Goal: Information Seeking & Learning: Check status

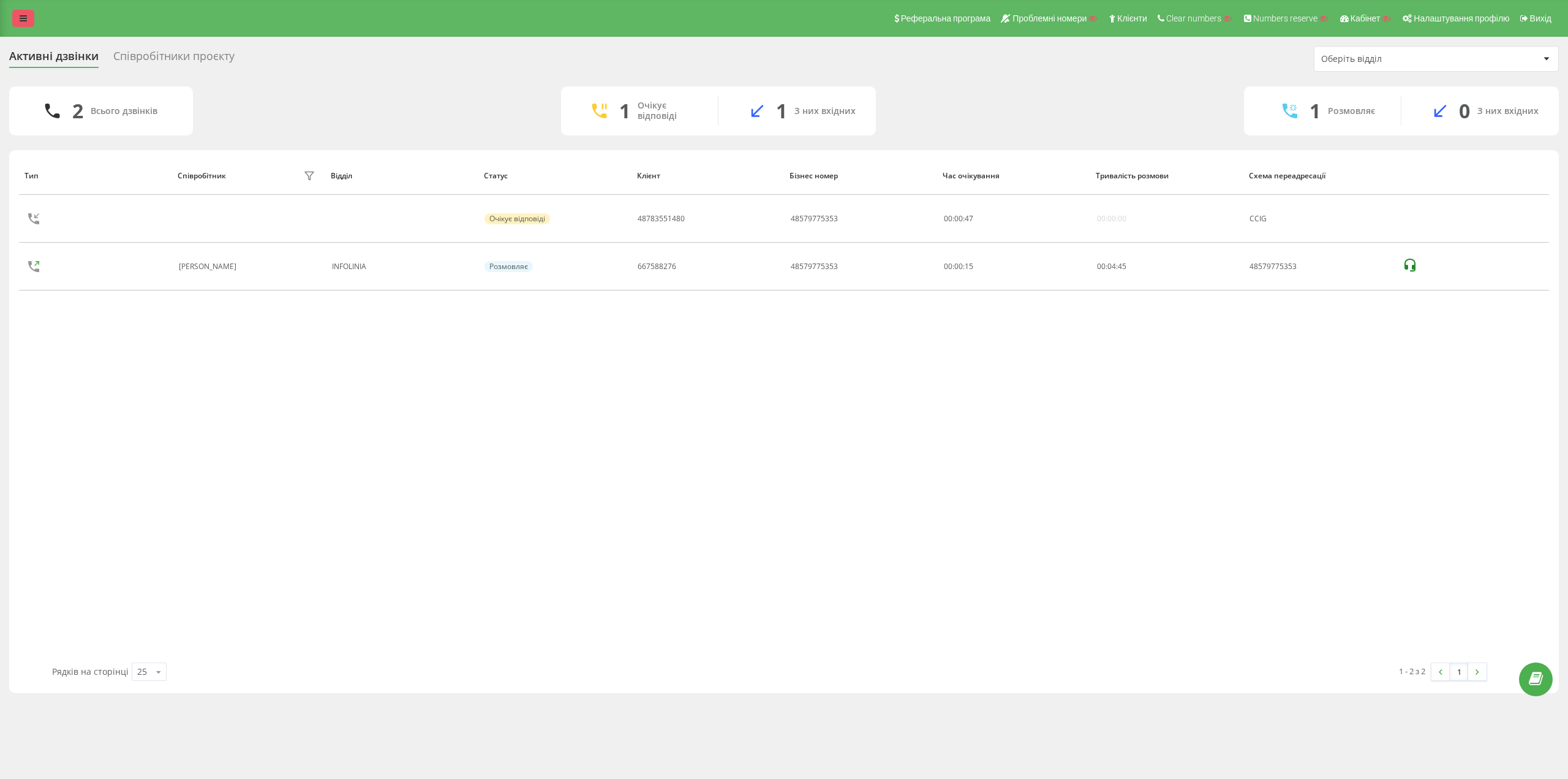
click at [26, 16] on icon at bounding box center [23, 18] width 7 height 9
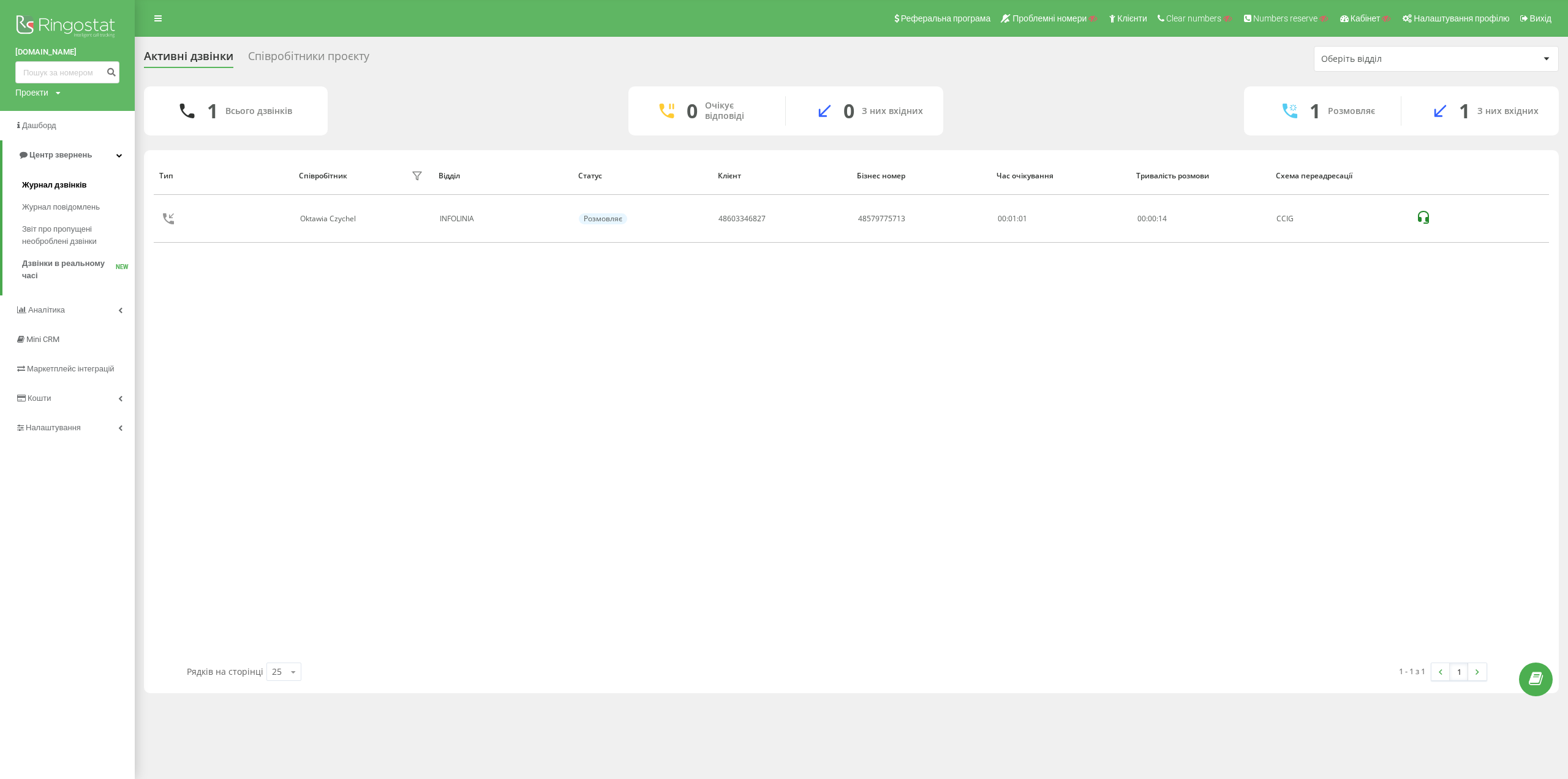
click at [64, 183] on span "Журнал дзвінків" at bounding box center [54, 185] width 65 height 12
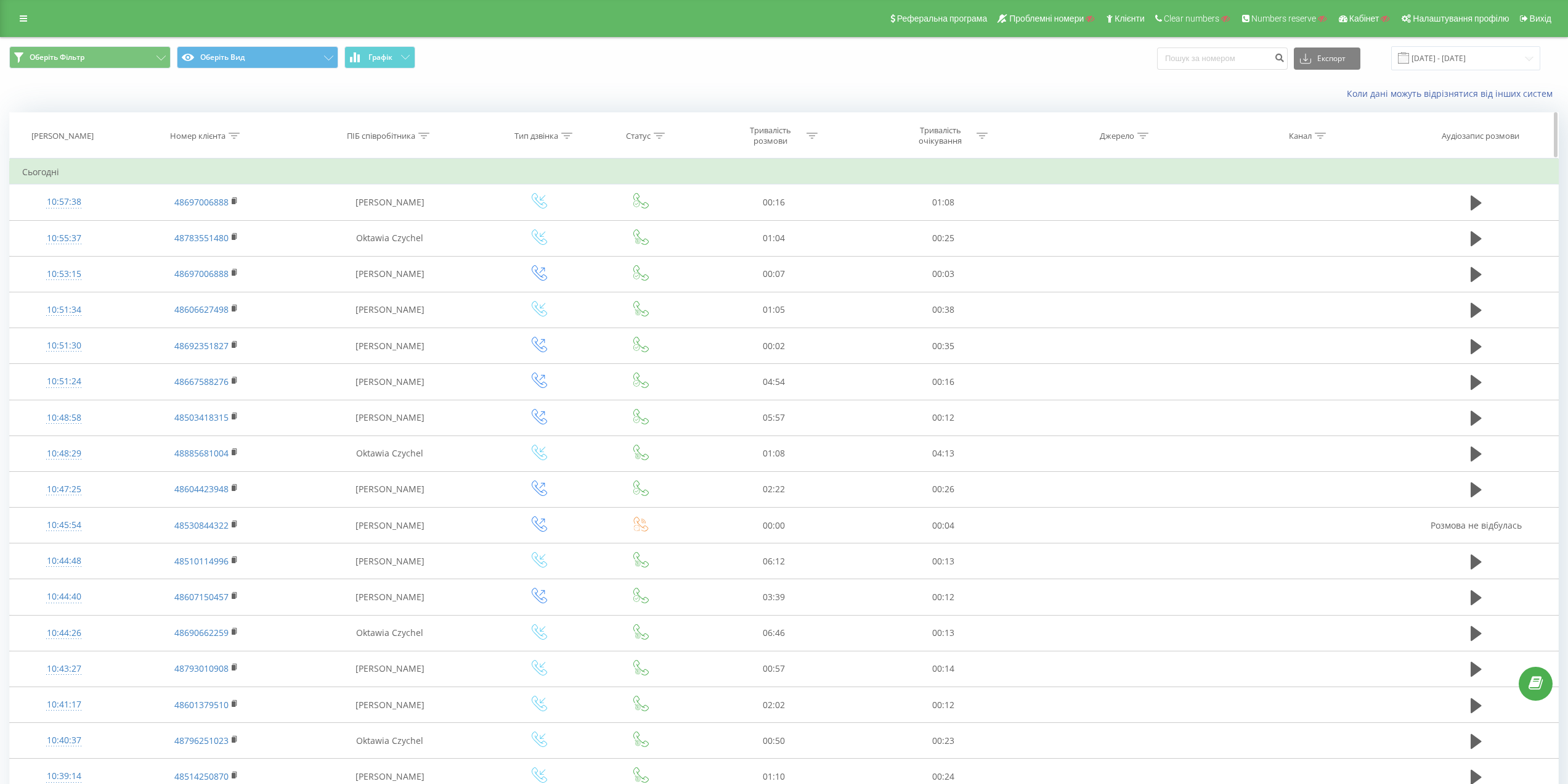
click at [422, 134] on icon at bounding box center [423, 136] width 11 height 6
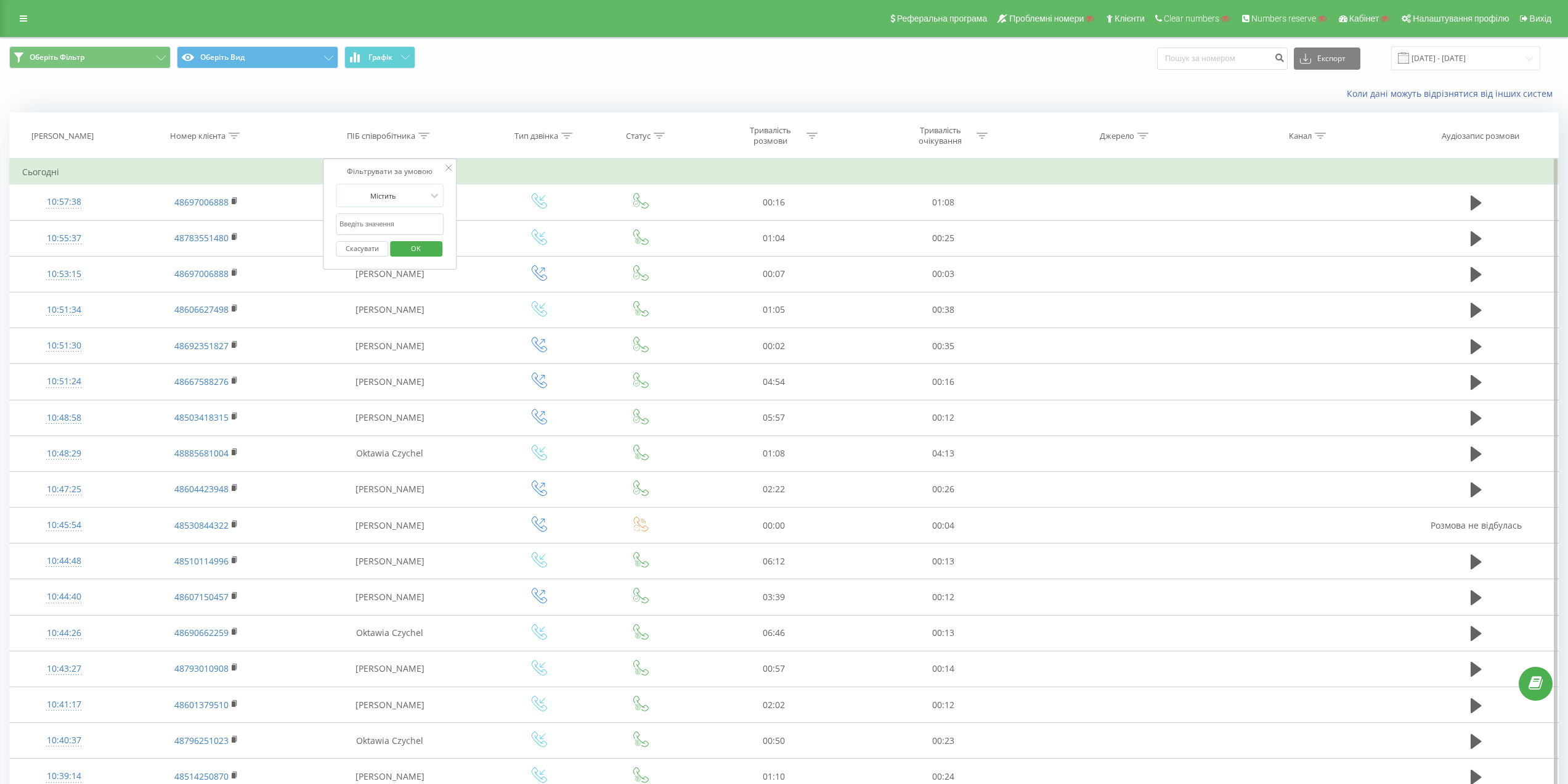
click at [374, 232] on input "text" at bounding box center [389, 224] width 108 height 22
type input "beata"
click at [426, 249] on span "OK" at bounding box center [415, 248] width 35 height 19
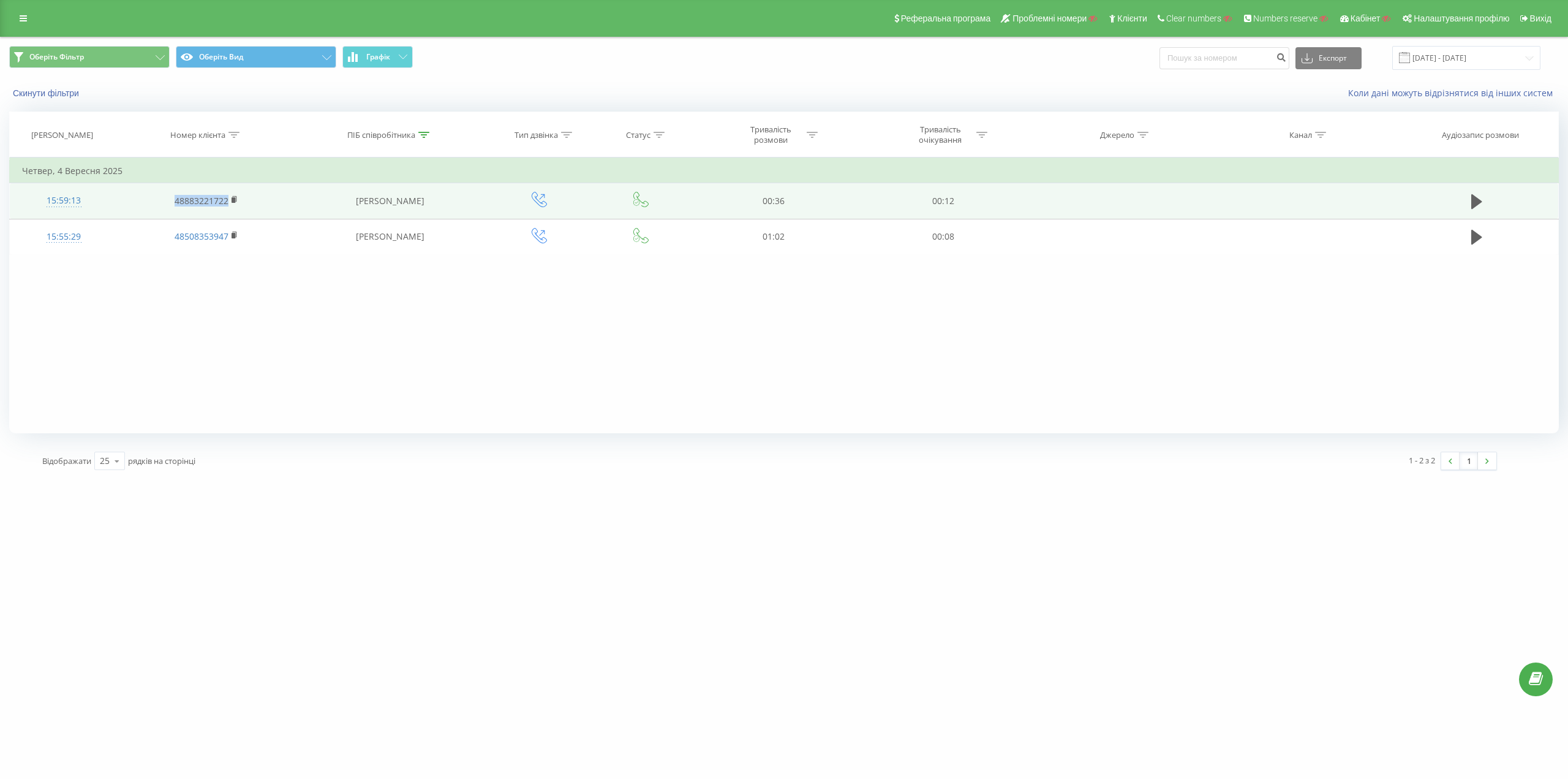
drag, startPoint x: 166, startPoint y: 204, endPoint x: 229, endPoint y: 205, distance: 63.0
click at [229, 205] on td "48883221722" at bounding box center [206, 201] width 176 height 35
copy link "48883221722"
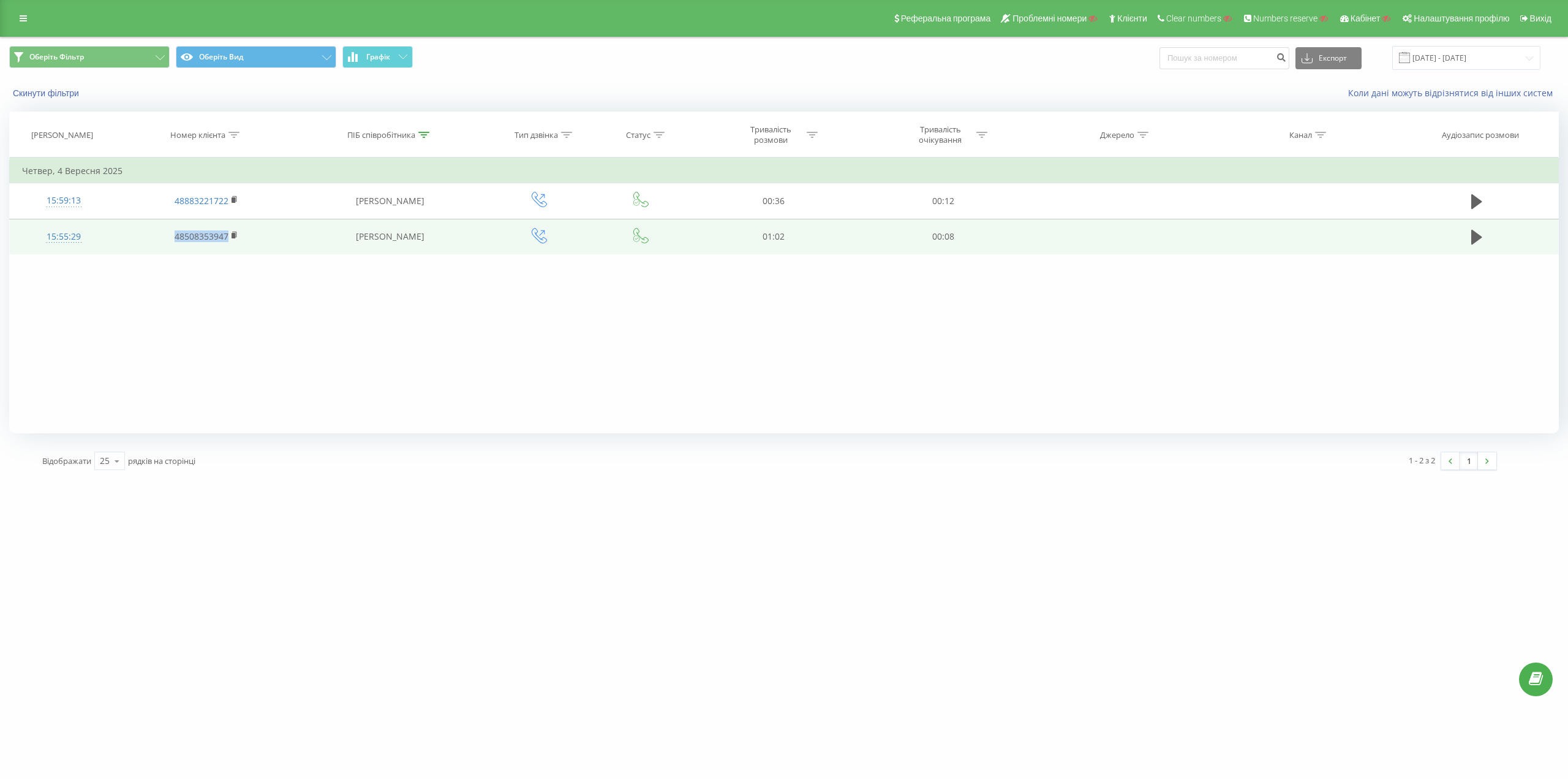
drag, startPoint x: 173, startPoint y: 236, endPoint x: 229, endPoint y: 236, distance: 56.0
click at [229, 236] on td "48508353947" at bounding box center [206, 236] width 176 height 35
copy link "48508353947"
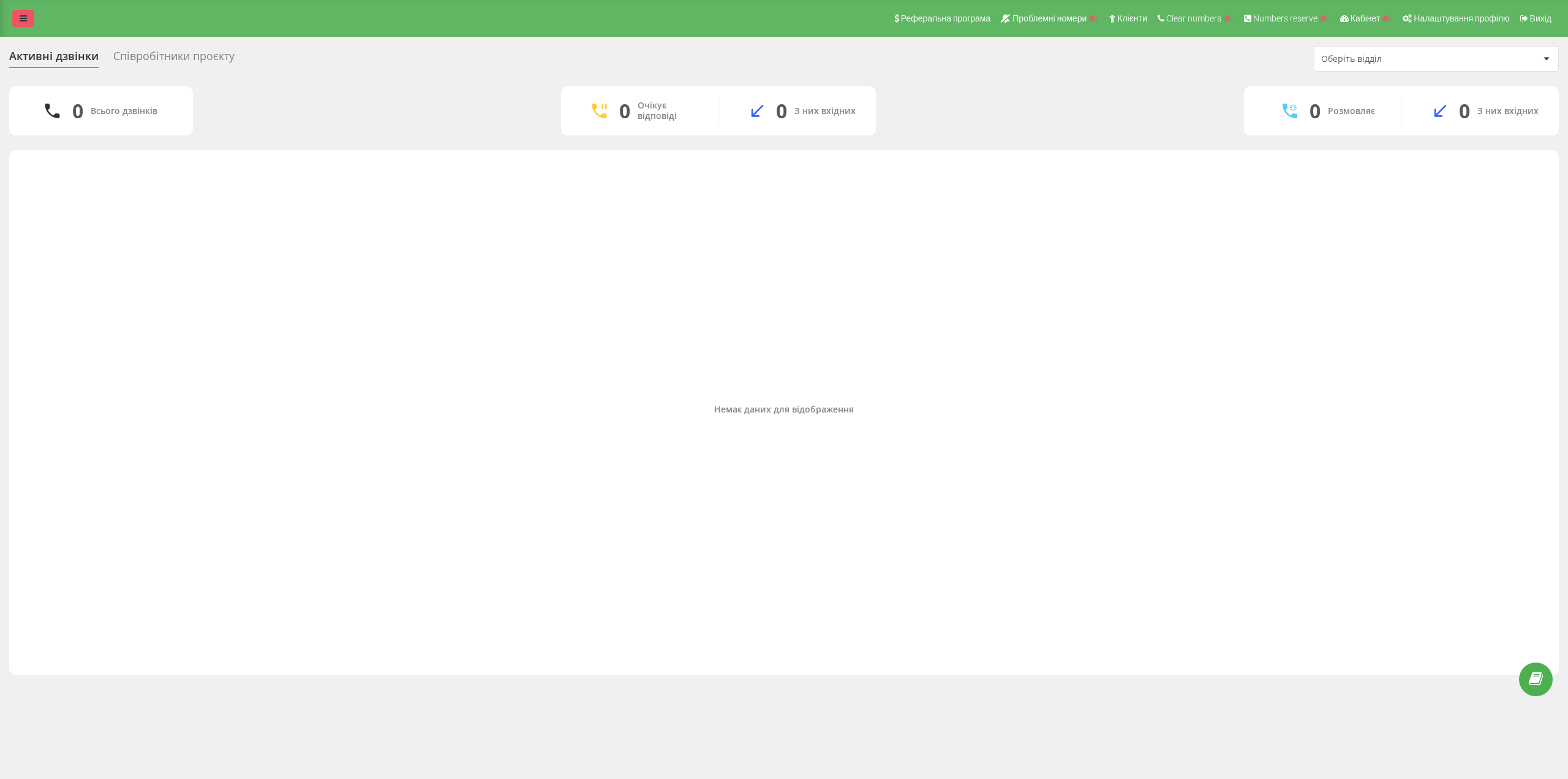
click at [18, 20] on link at bounding box center [23, 18] width 22 height 17
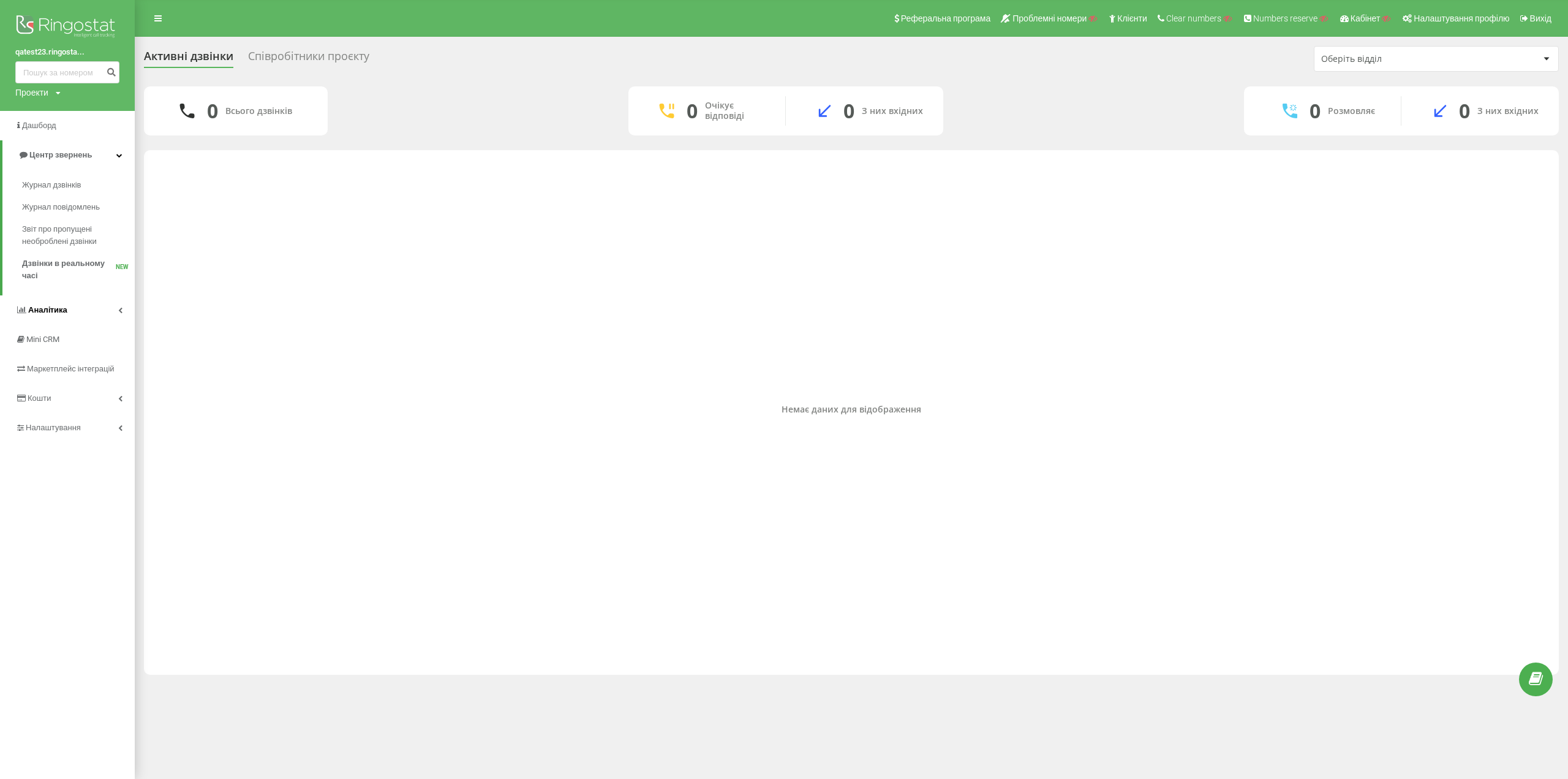
click at [41, 310] on span "Аналiтика" at bounding box center [48, 309] width 39 height 9
click at [64, 425] on span "Співробітники у реальному часі" at bounding box center [68, 433] width 94 height 25
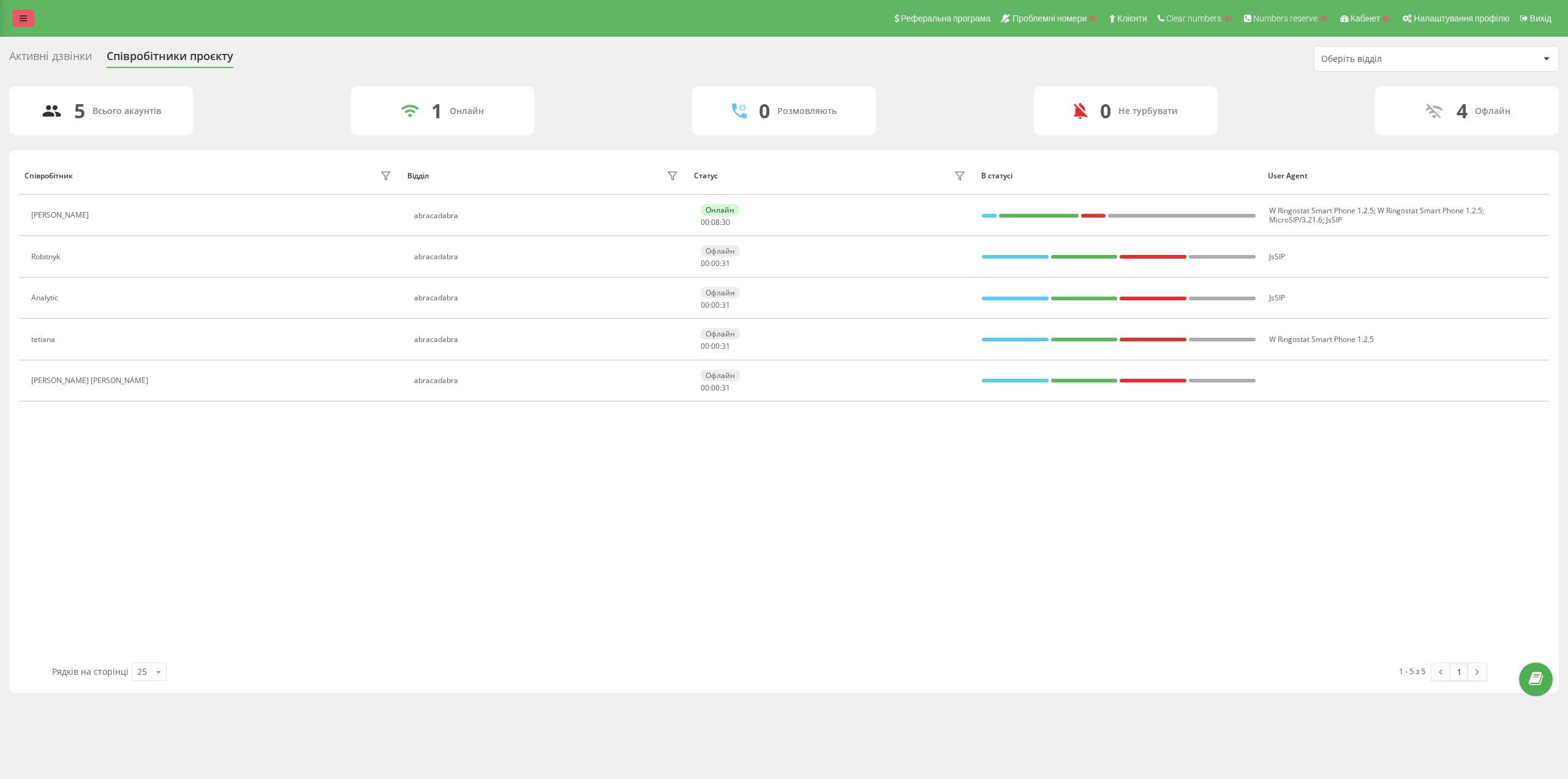
click at [16, 20] on link at bounding box center [23, 18] width 22 height 17
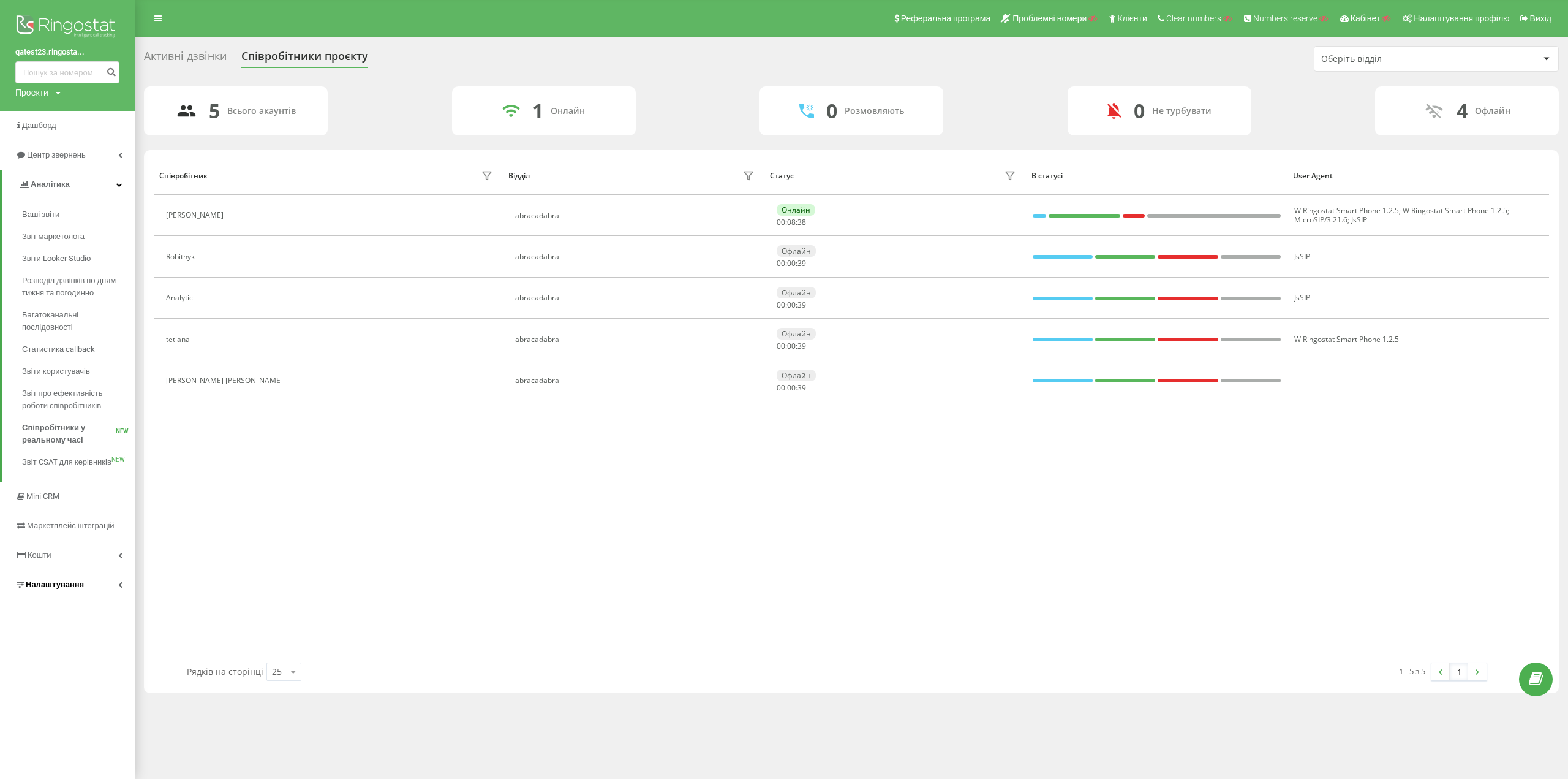
click at [69, 586] on span "Налаштування" at bounding box center [54, 583] width 58 height 9
click at [71, 356] on span "Віртуальна АТС" at bounding box center [62, 361] width 62 height 12
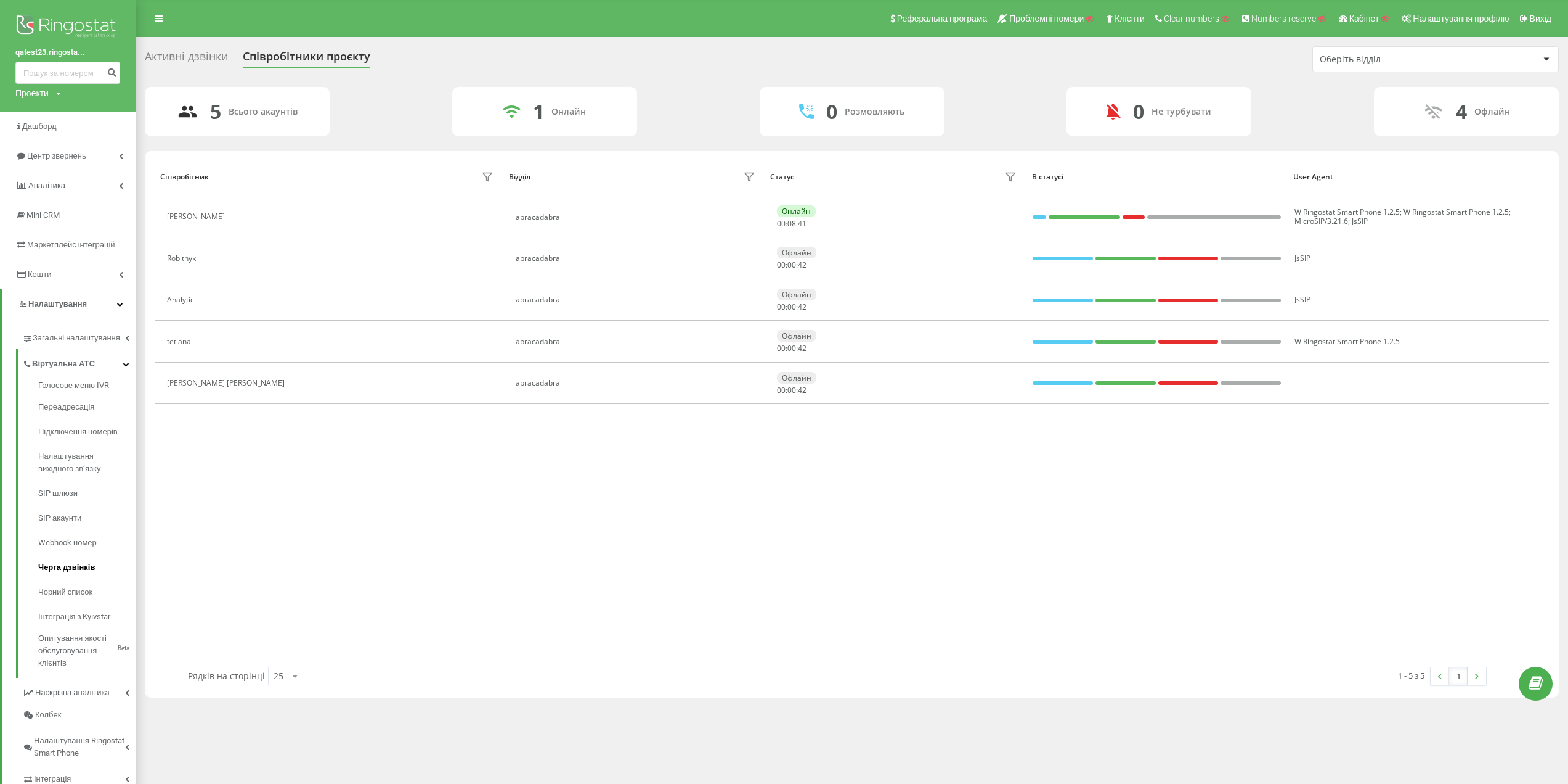
click at [66, 567] on span "Черга дзвінків" at bounding box center [66, 567] width 56 height 12
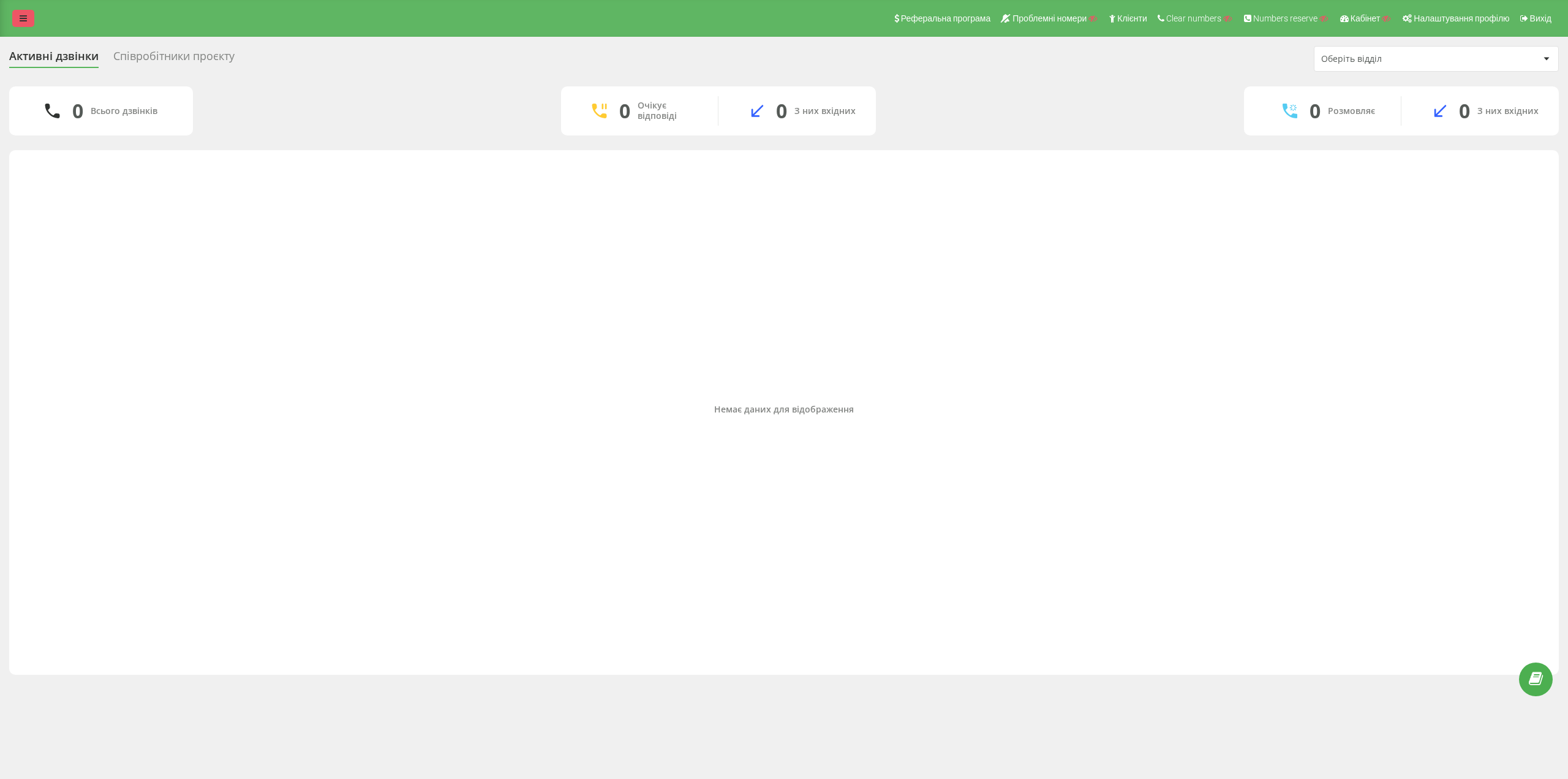
click at [26, 16] on icon at bounding box center [23, 18] width 7 height 9
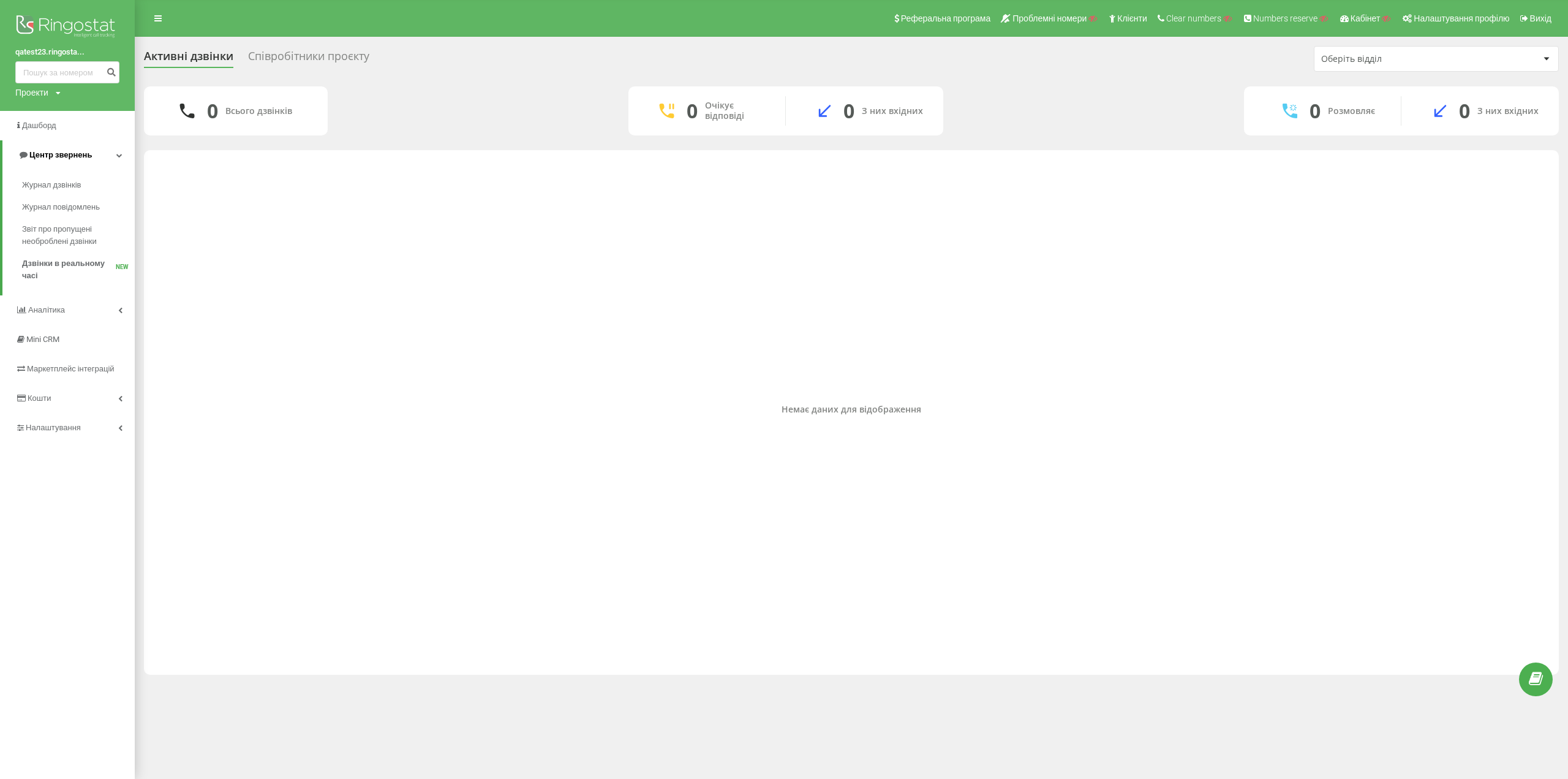
click at [56, 158] on span "Центр звернень" at bounding box center [60, 154] width 62 height 9
click at [63, 155] on span "Центр звернень" at bounding box center [57, 154] width 62 height 9
click at [49, 314] on span "Аналiтика" at bounding box center [48, 309] width 39 height 9
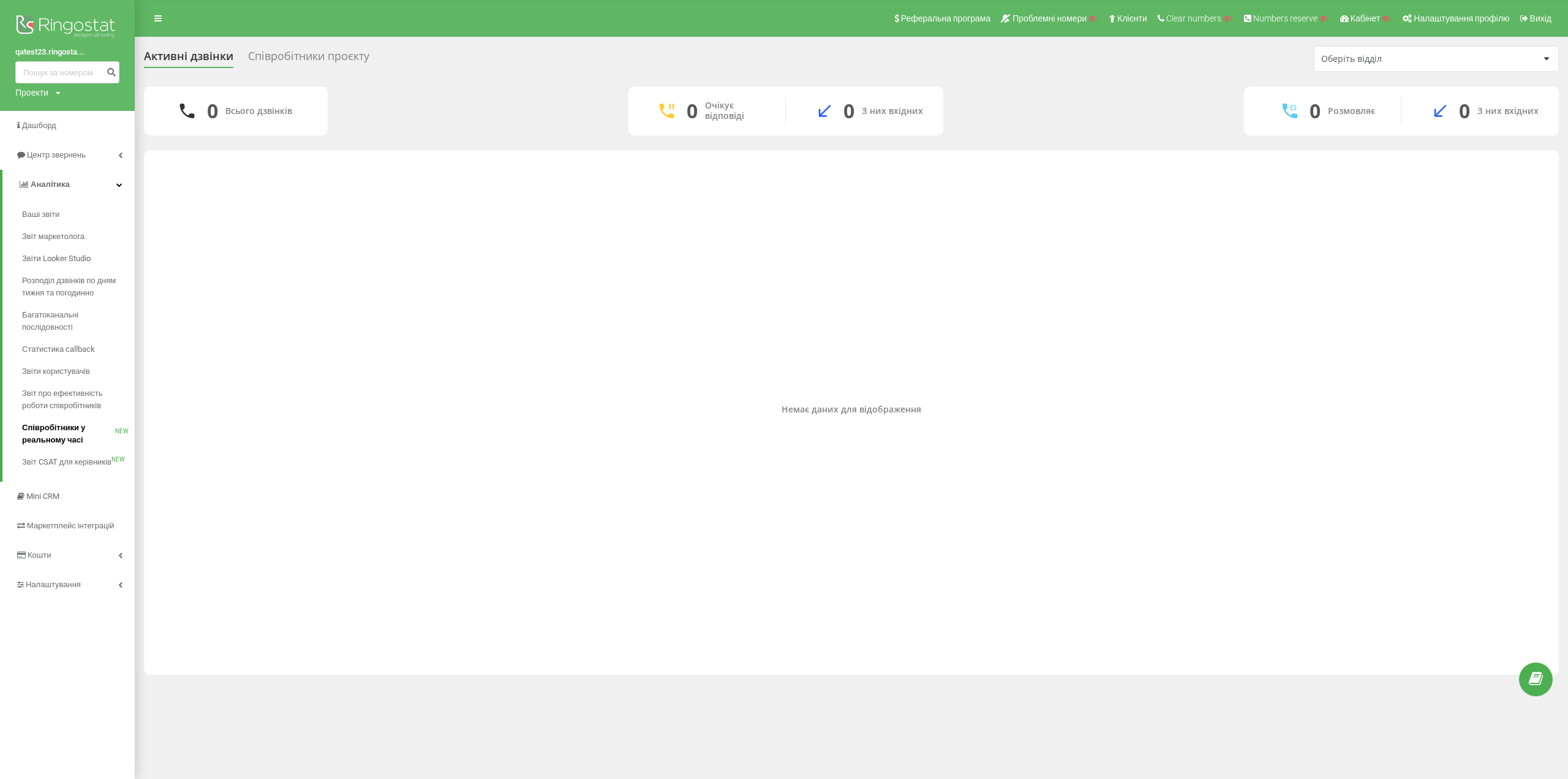
click at [47, 425] on span "Співробітники у реальному часі" at bounding box center [68, 433] width 94 height 25
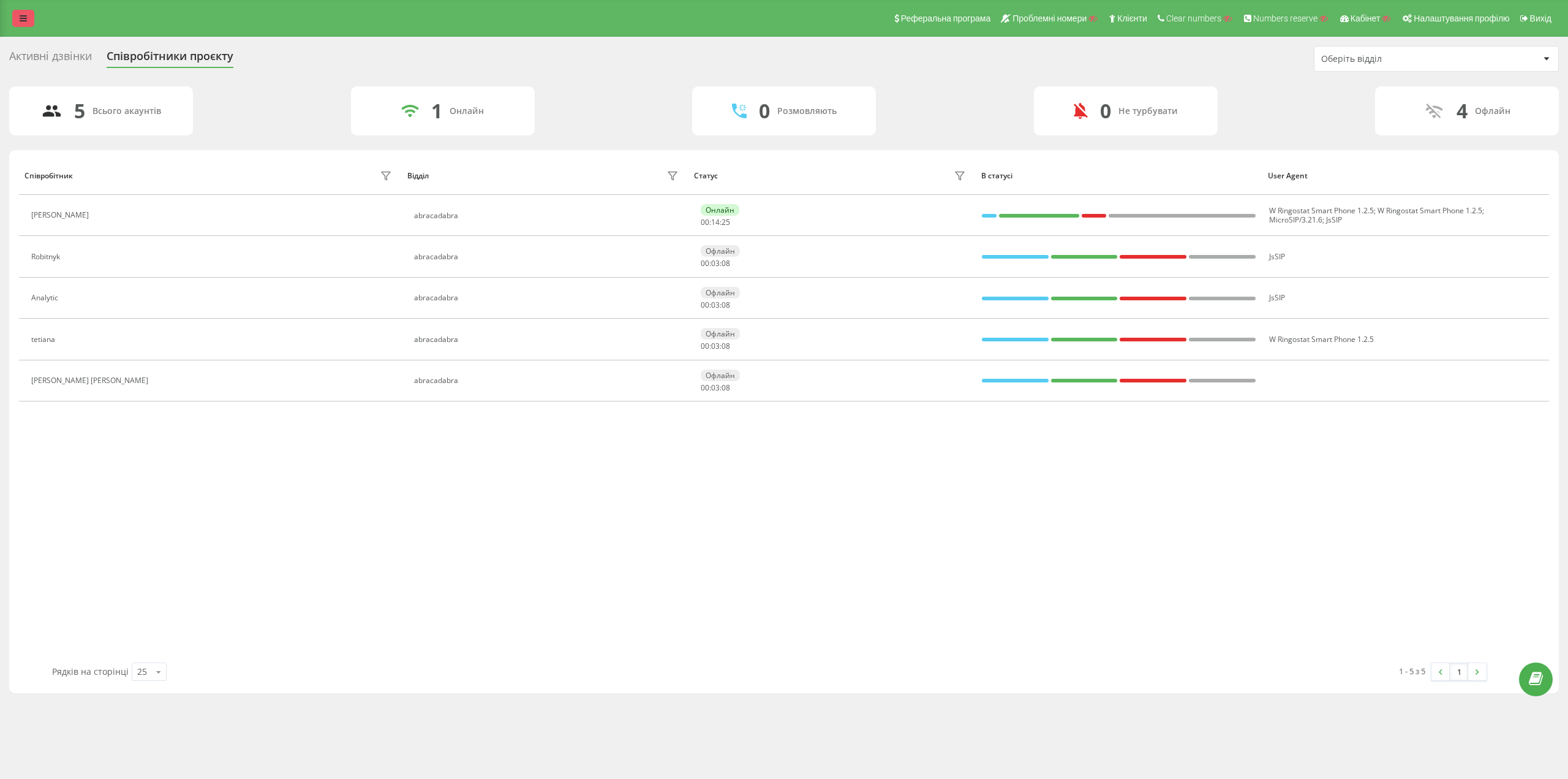
click at [21, 24] on link at bounding box center [23, 18] width 22 height 17
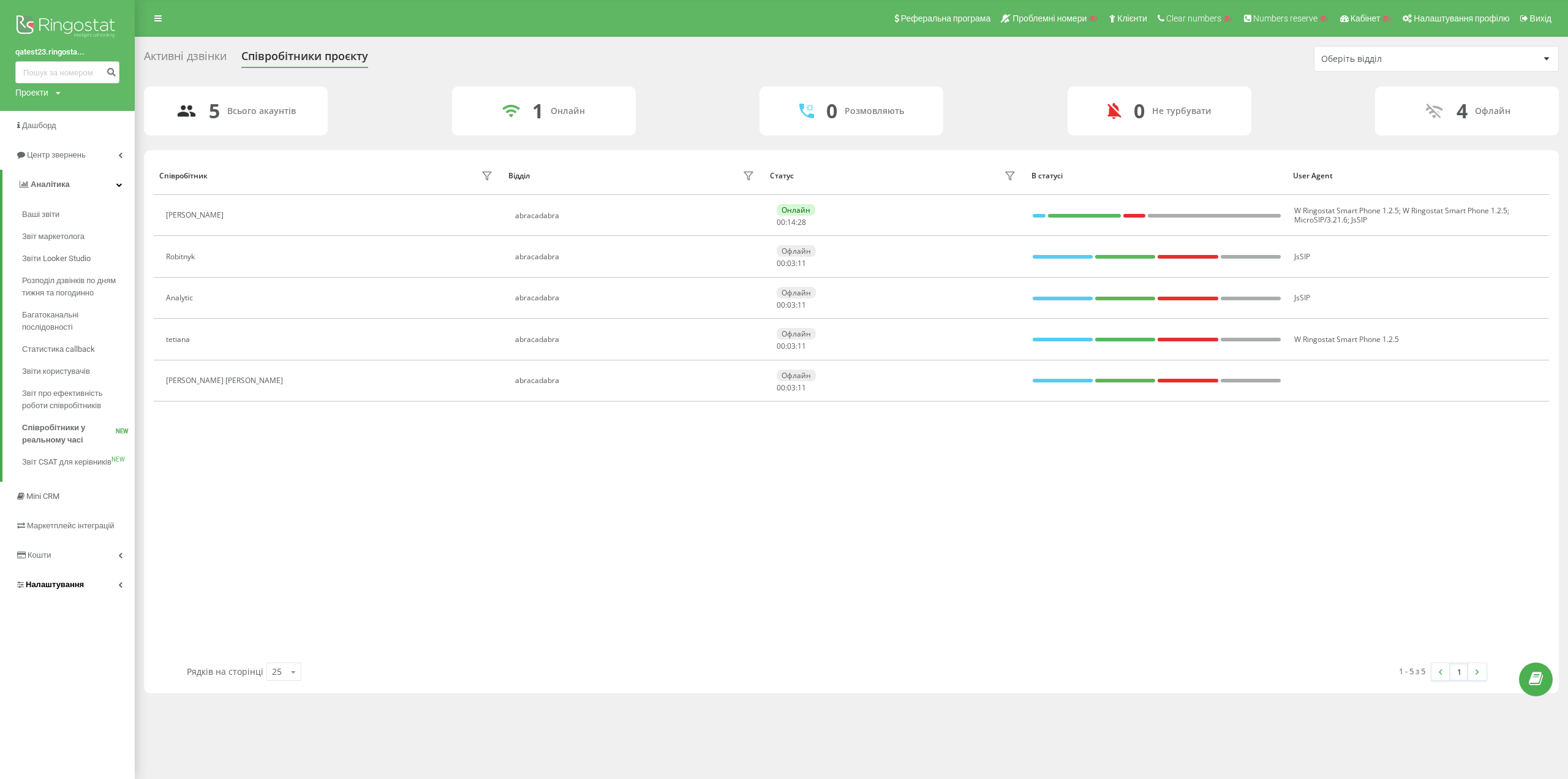
click at [56, 589] on span "Налаштування" at bounding box center [54, 583] width 58 height 9
click at [89, 365] on span "Віртуальна АТС" at bounding box center [62, 361] width 62 height 12
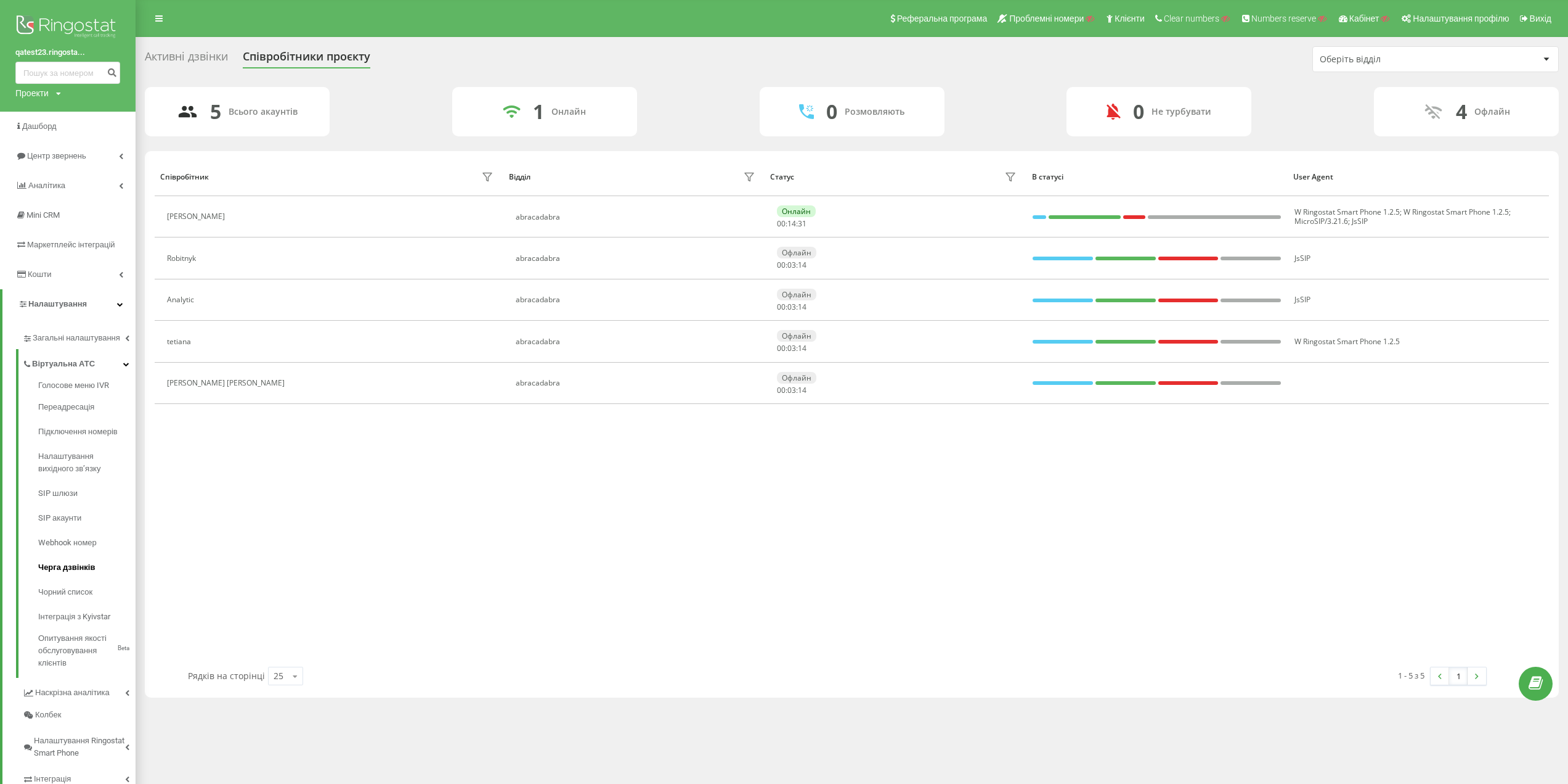
click at [66, 563] on span "Черга дзвінків" at bounding box center [66, 567] width 56 height 12
